Goal: Book appointment/travel/reservation

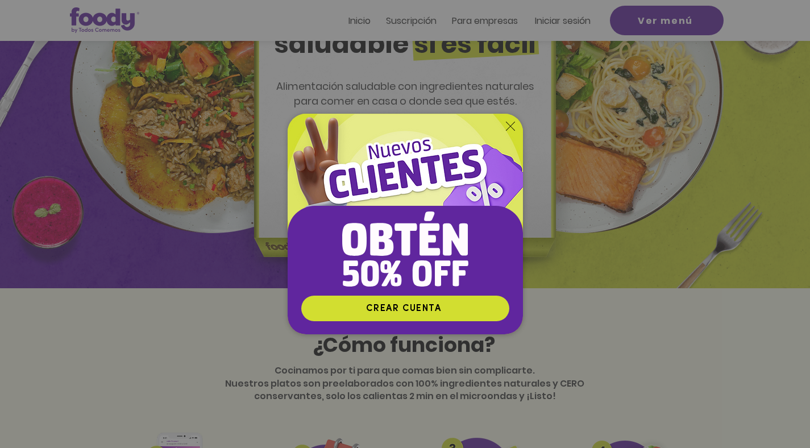
click at [504, 123] on img "Nuevos suscriptores 50% off" at bounding box center [404, 204] width 235 height 181
click at [507, 127] on icon "Volver al sitio" at bounding box center [510, 126] width 9 height 9
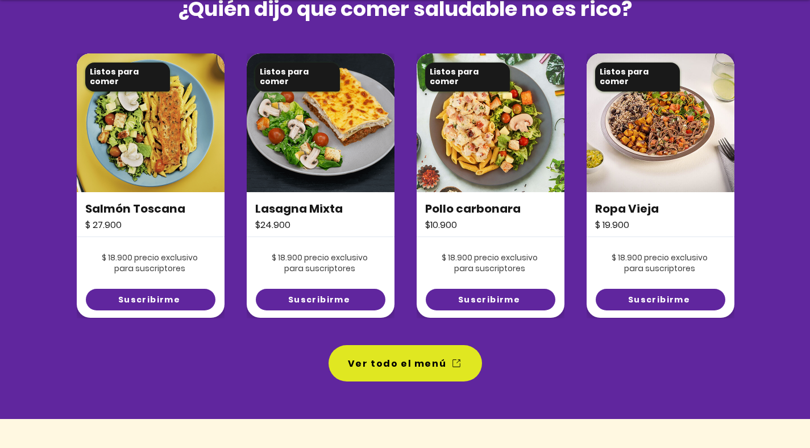
scroll to position [859, 0]
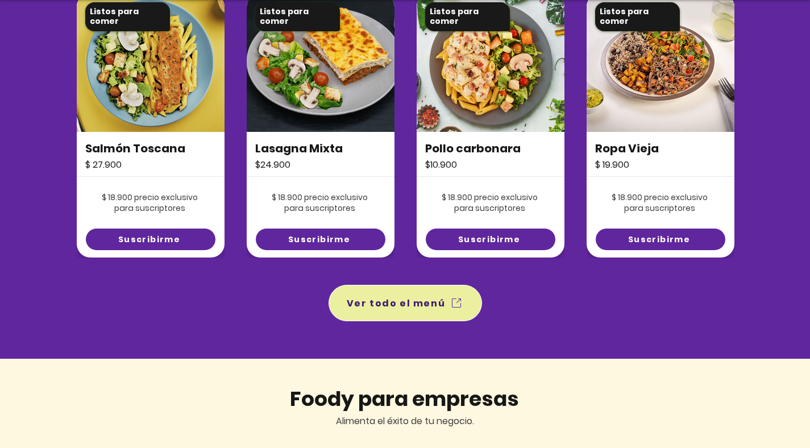
click at [434, 315] on span "Ver todo el menú" at bounding box center [405, 303] width 149 height 32
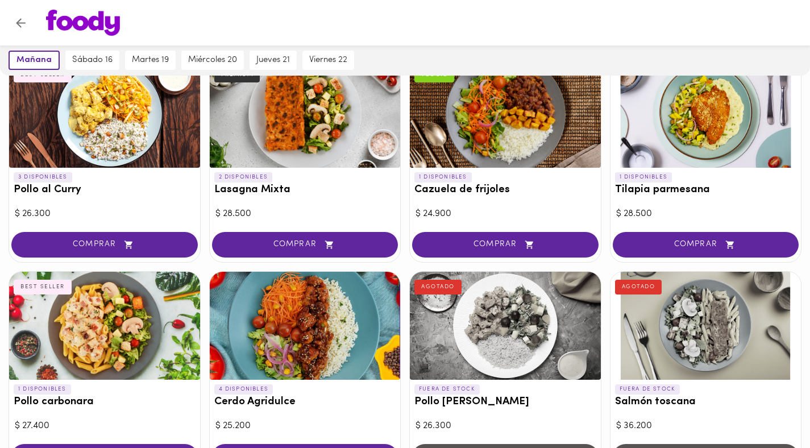
scroll to position [475, 0]
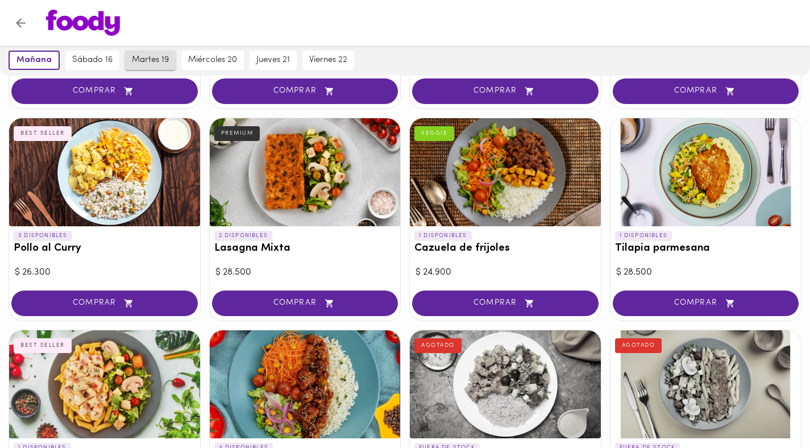
click at [155, 63] on span "martes 19" at bounding box center [150, 60] width 37 height 10
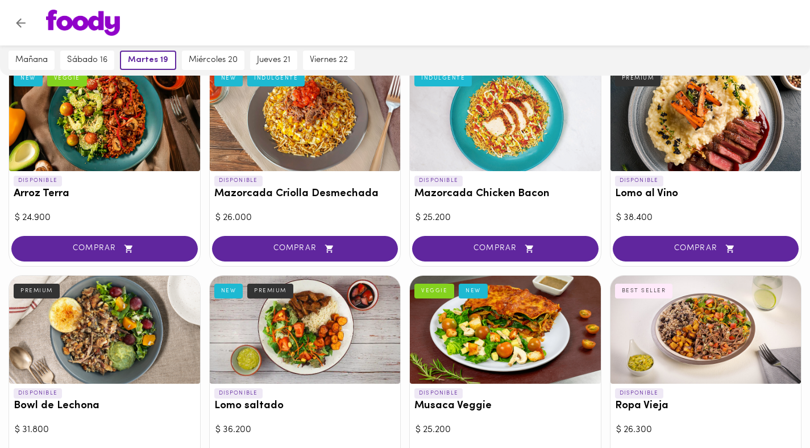
scroll to position [223, 0]
